Goal: Check status

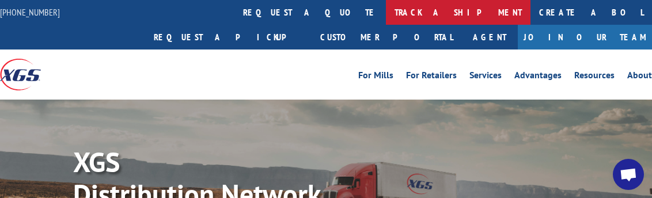
click at [386, 11] on link "track a shipment" at bounding box center [458, 12] width 145 height 25
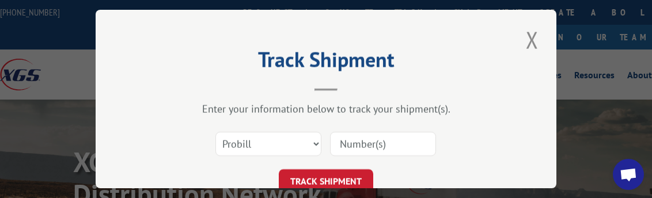
drag, startPoint x: 363, startPoint y: 141, endPoint x: 357, endPoint y: 138, distance: 6.7
click at [361, 139] on input at bounding box center [383, 144] width 106 height 24
paste input "2843065"
type input "2843065"
drag, startPoint x: 256, startPoint y: 134, endPoint x: 258, endPoint y: 142, distance: 8.9
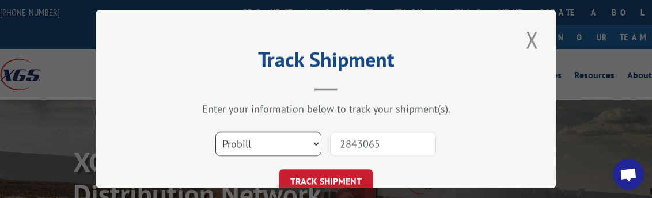
click at [256, 134] on select "Select category... Probill BOL PO" at bounding box center [269, 144] width 106 height 24
select select "bol"
click at [216, 132] on select "Select category... Probill BOL PO" at bounding box center [269, 144] width 106 height 24
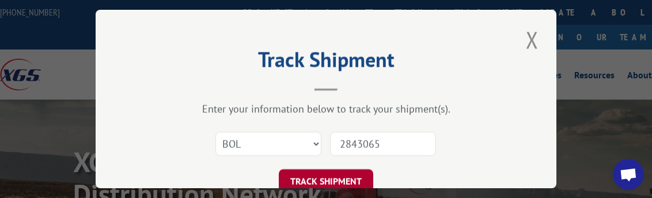
click at [304, 177] on button "TRACK SHIPMENT" at bounding box center [326, 181] width 95 height 24
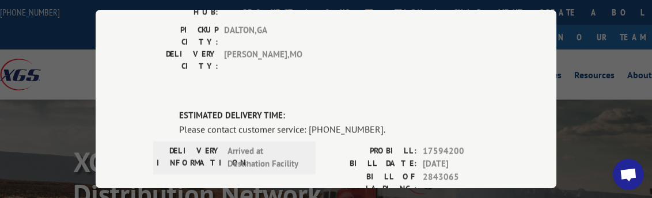
scroll to position [231, 0]
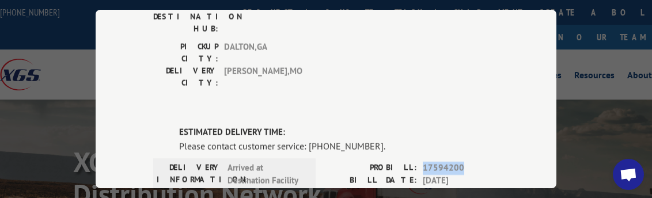
drag, startPoint x: 420, startPoint y: 99, endPoint x: 469, endPoint y: 99, distance: 48.4
click at [469, 162] on span "17594200" at bounding box center [461, 168] width 76 height 13
copy span "17594200"
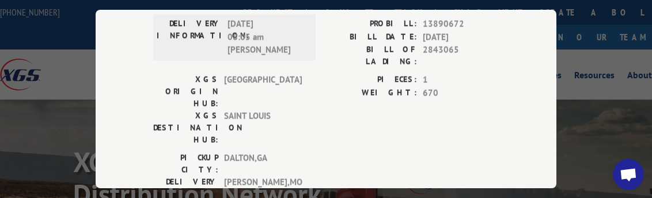
scroll to position [0, 0]
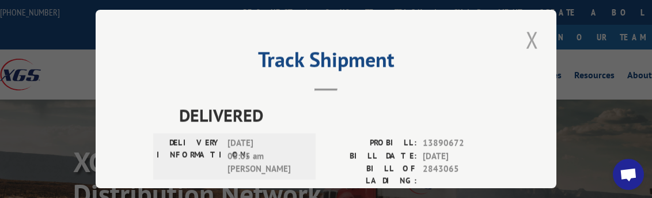
click at [527, 35] on button "Close modal" at bounding box center [533, 40] width 20 height 32
